Goal: Check status

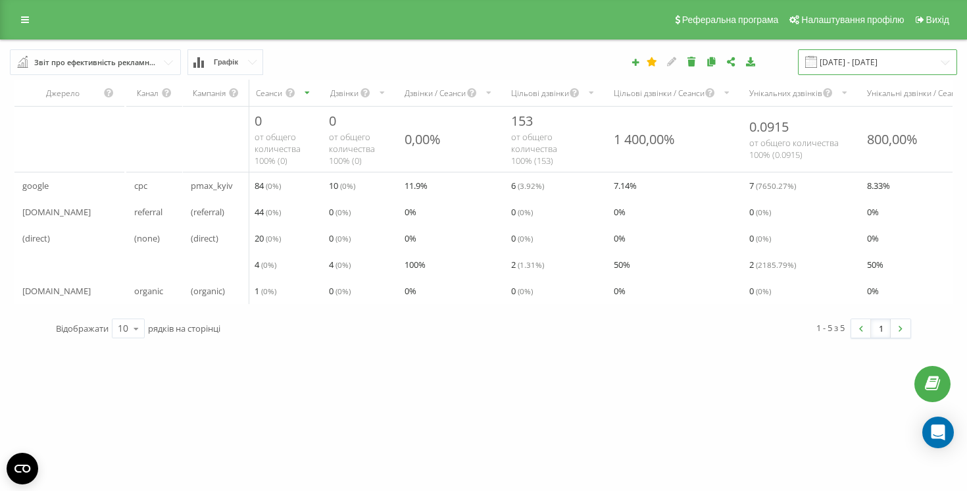
click at [858, 65] on input "[DATE] - [DATE]" at bounding box center [877, 62] width 159 height 26
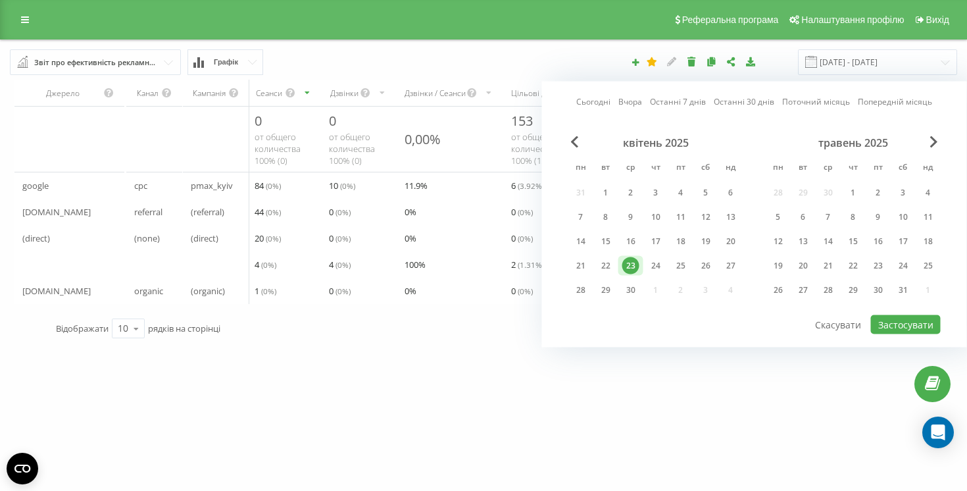
click at [608, 98] on link "Сьогодні" at bounding box center [593, 101] width 34 height 12
click at [885, 322] on button "Застосувати" at bounding box center [906, 324] width 70 height 19
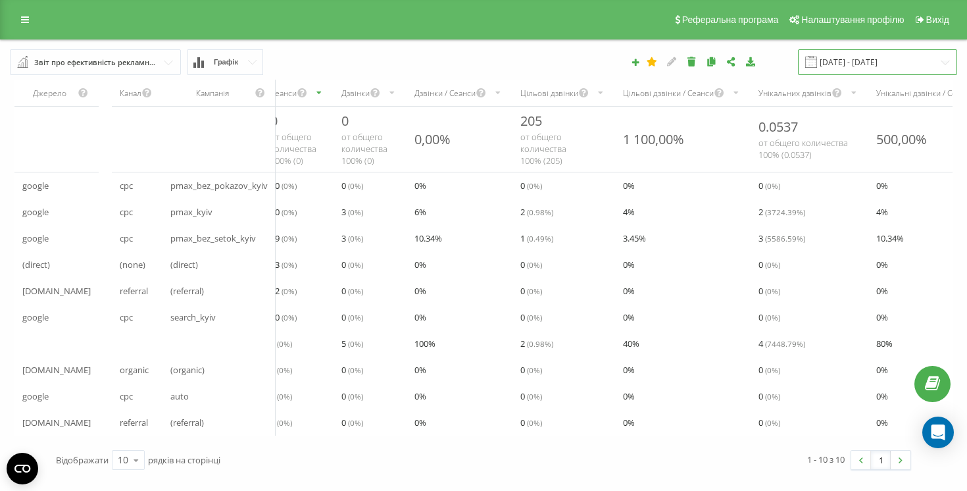
click at [868, 63] on input "[DATE] - [DATE]" at bounding box center [877, 62] width 159 height 26
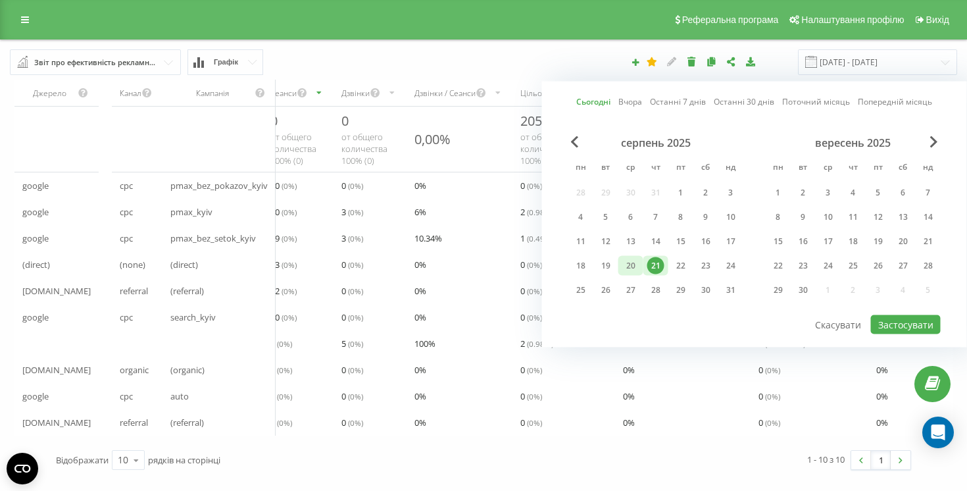
click at [630, 259] on div "20" at bounding box center [630, 265] width 17 height 17
click at [923, 319] on button "Застосувати" at bounding box center [906, 324] width 70 height 19
type input "[DATE] - [DATE]"
